Goal: Information Seeking & Learning: Learn about a topic

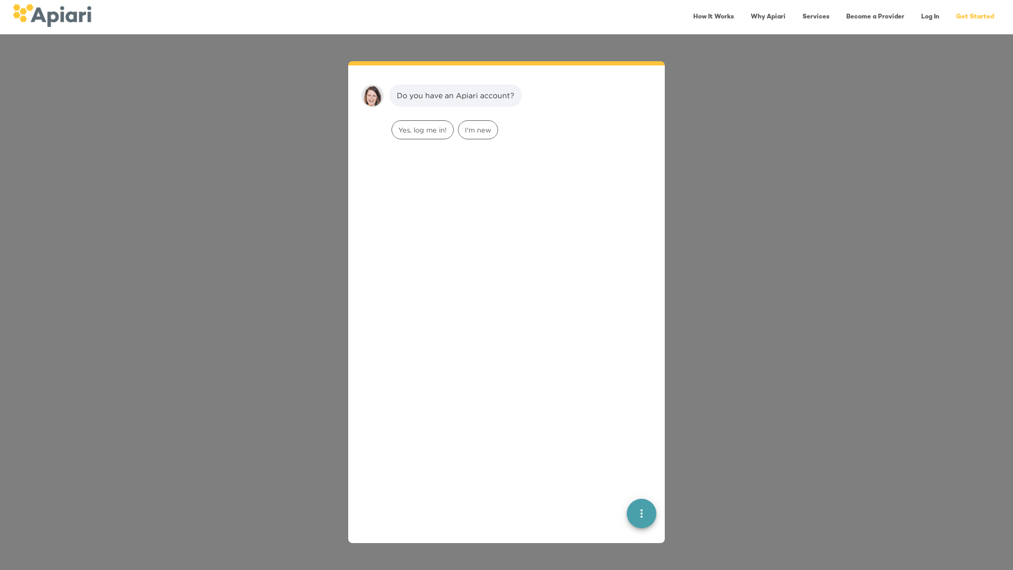
scroll to position [15, 0]
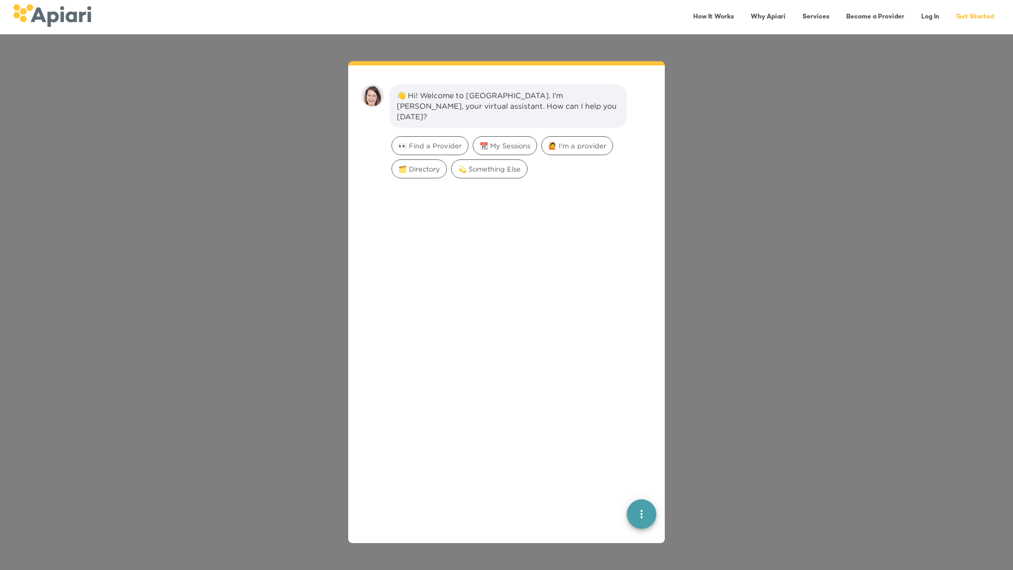
scroll to position [15, 0]
